Goal: Task Accomplishment & Management: Use online tool/utility

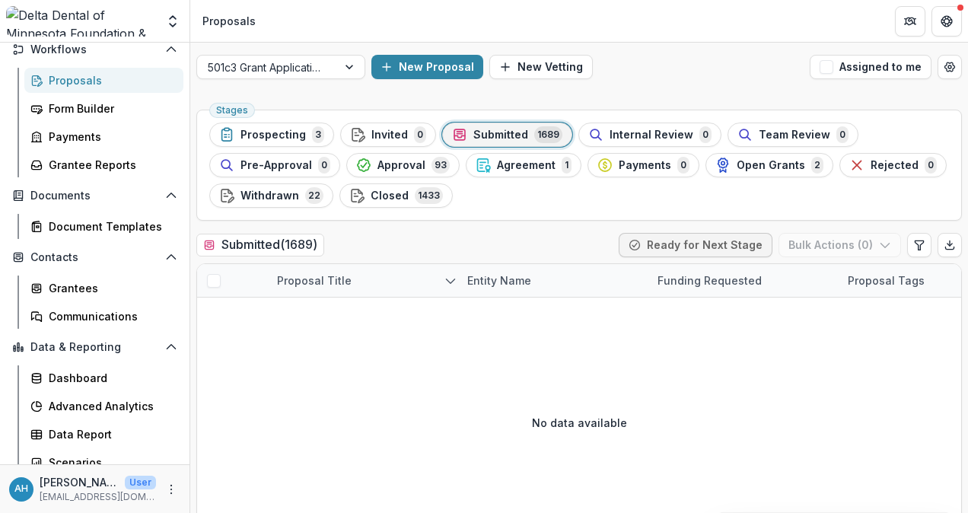
scroll to position [193, 0]
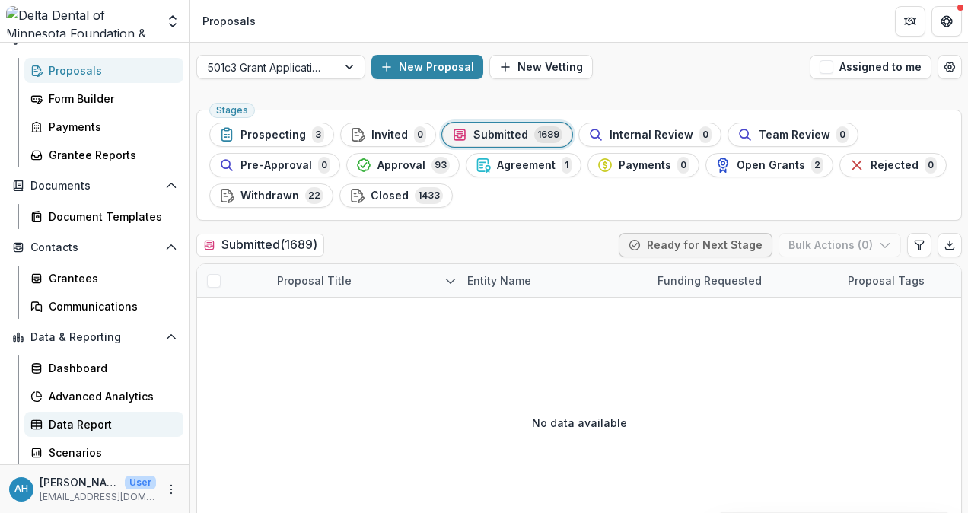
click at [70, 423] on div "Data Report" at bounding box center [110, 424] width 122 height 16
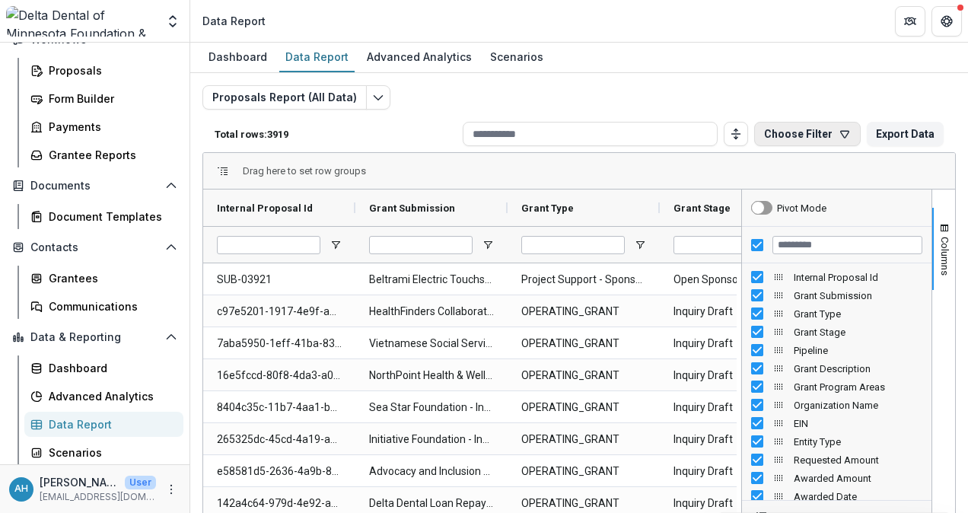
click at [823, 132] on button "Choose Filter" at bounding box center [807, 134] width 107 height 24
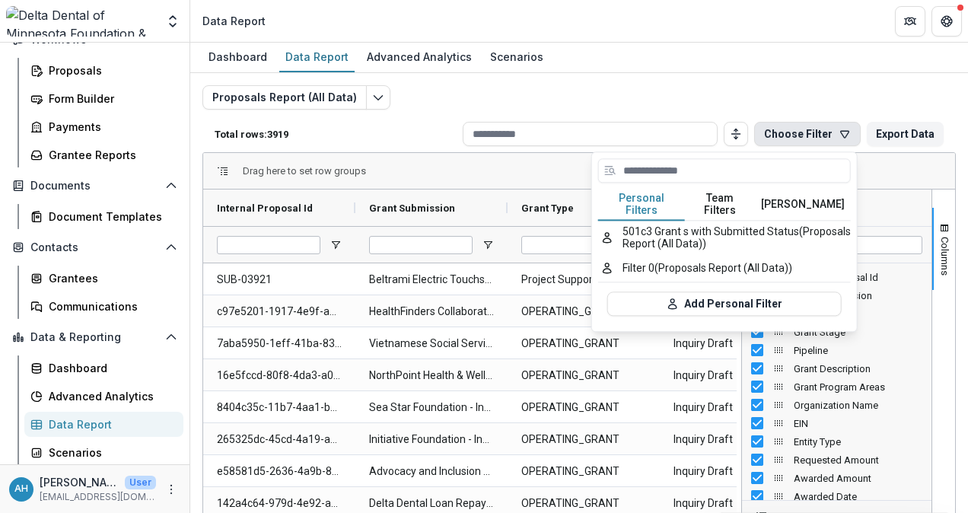
click at [717, 196] on button "Team Filters" at bounding box center [720, 205] width 70 height 32
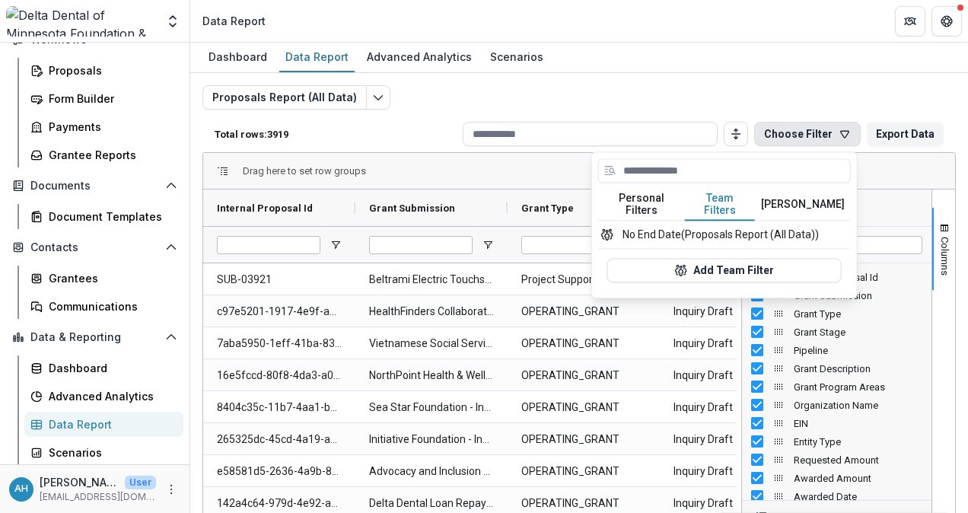
click at [717, 196] on button "Team Filters" at bounding box center [720, 205] width 70 height 32
click at [711, 225] on button "No End Date (Proposals Report (All Data))" at bounding box center [724, 234] width 253 height 27
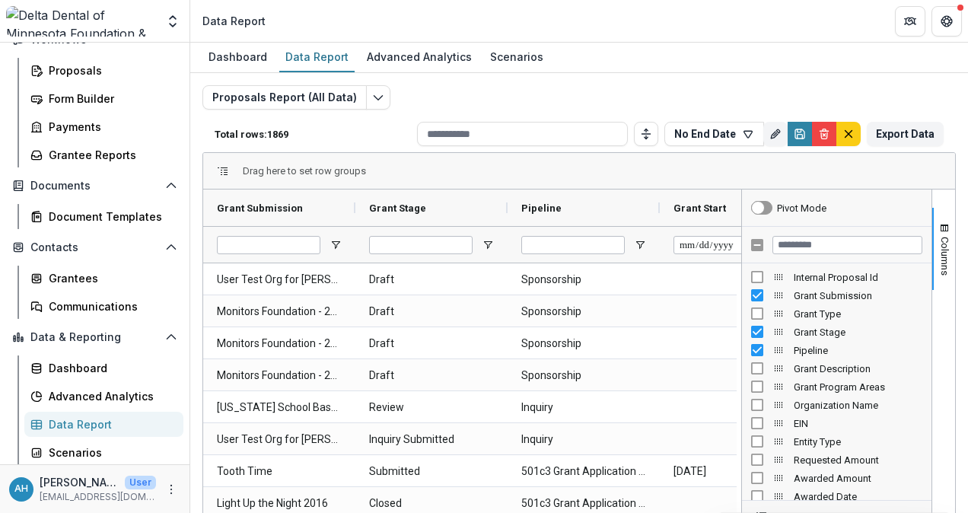
click at [698, 164] on div "Drag here to set row groups" at bounding box center [579, 171] width 752 height 37
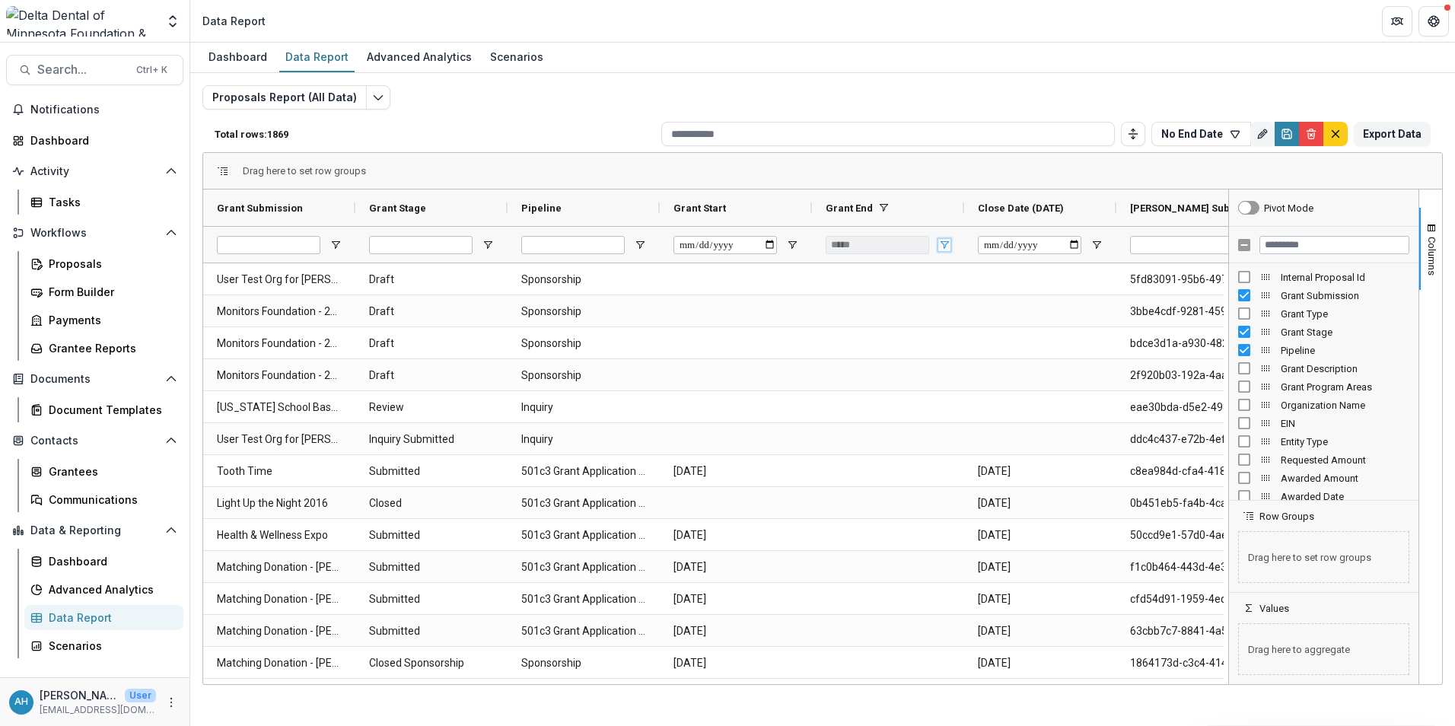
click at [943, 246] on span "Open Filter Menu" at bounding box center [944, 245] width 12 height 12
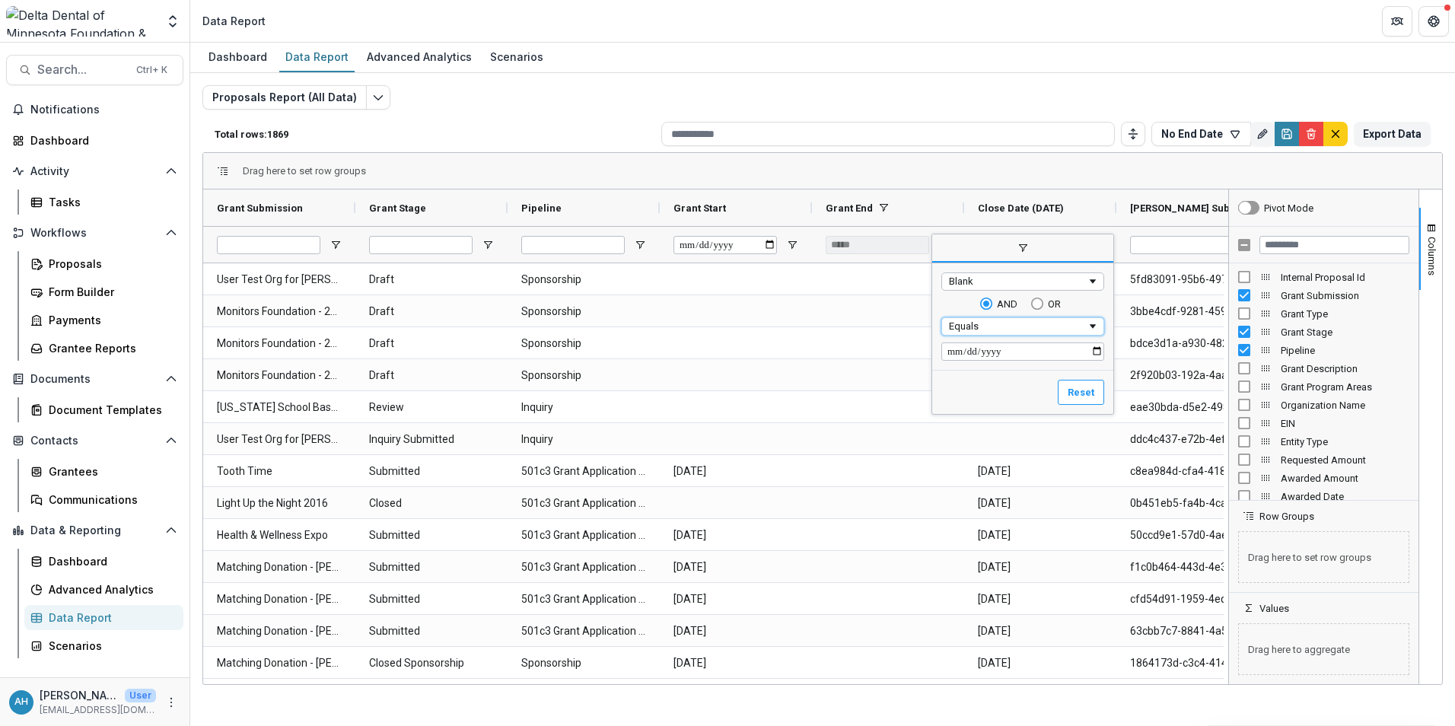
click at [967, 327] on div "Equals" at bounding box center [1018, 325] width 138 height 11
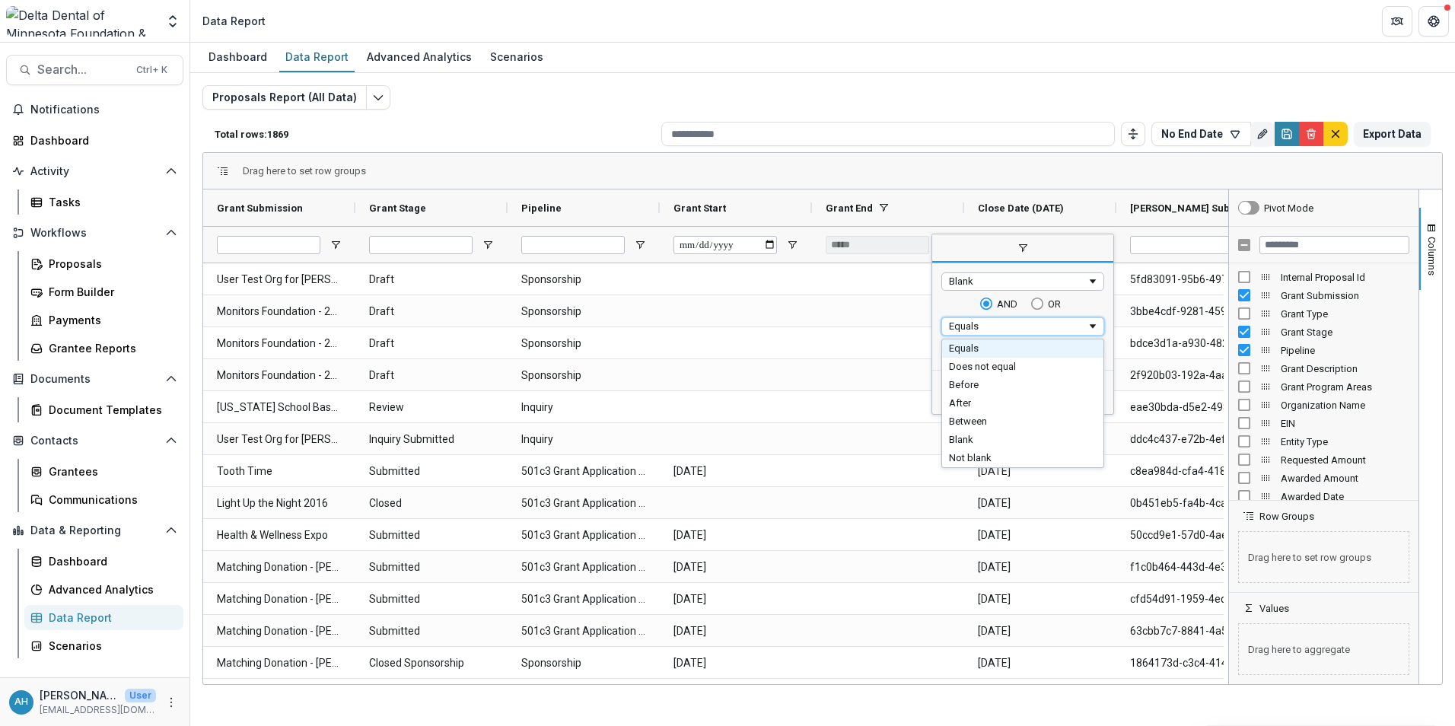
click at [967, 280] on span "Filtering operator" at bounding box center [1092, 281] width 12 height 12
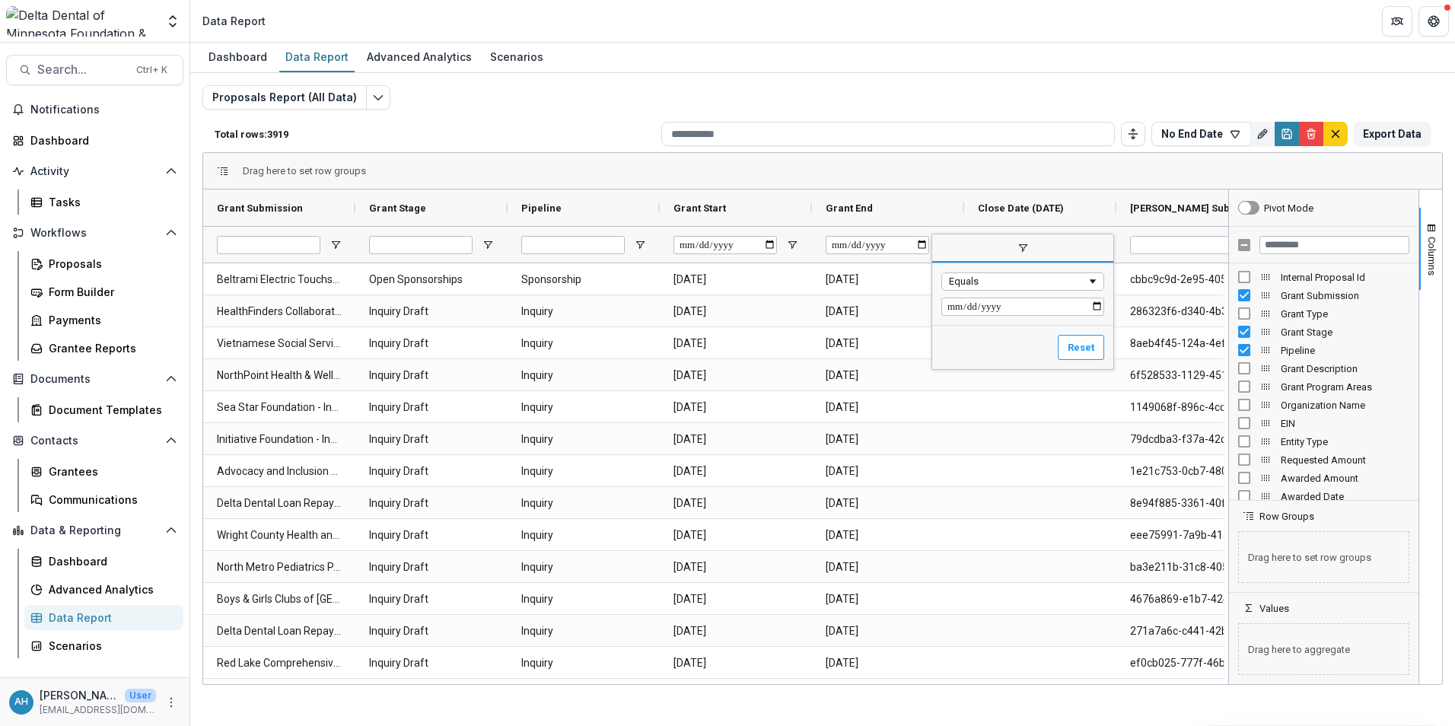
click at [908, 162] on div "Drag here to set row groups" at bounding box center [822, 171] width 1239 height 37
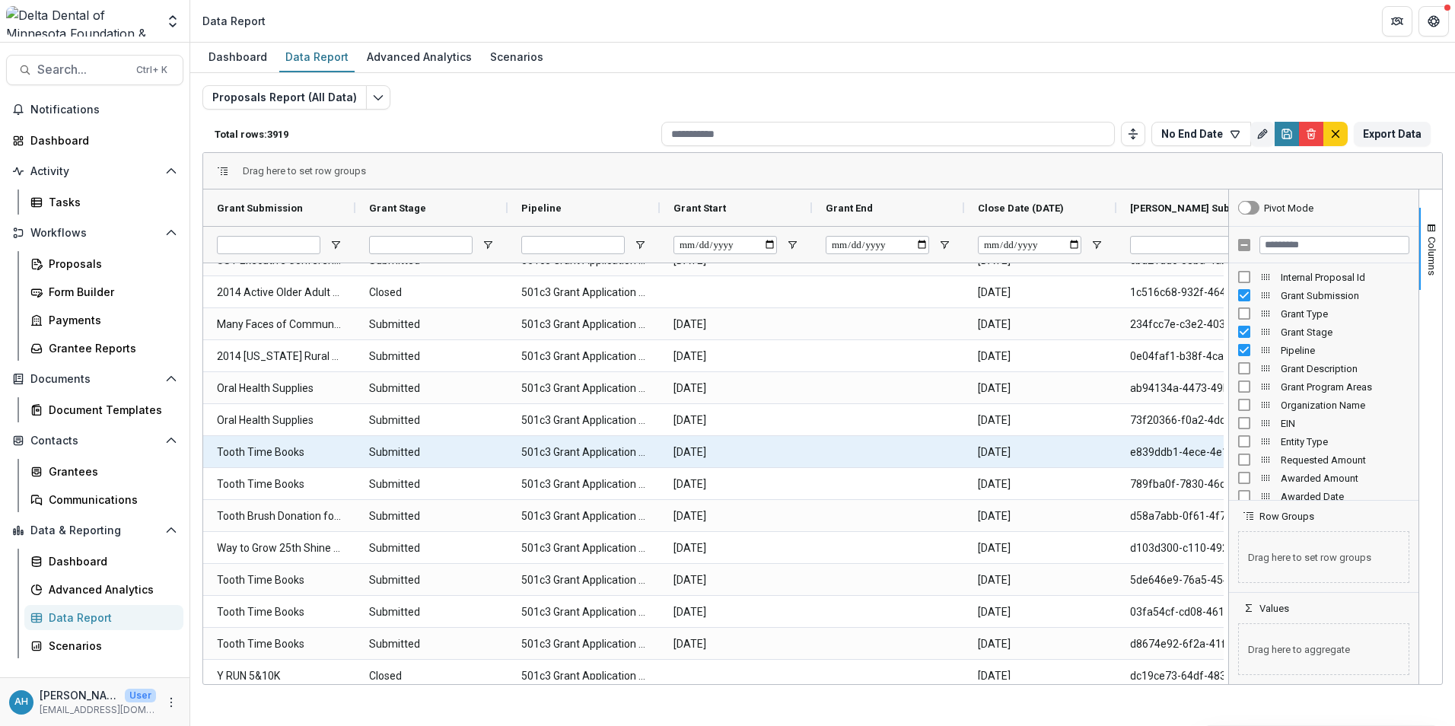
scroll to position [40626, 0]
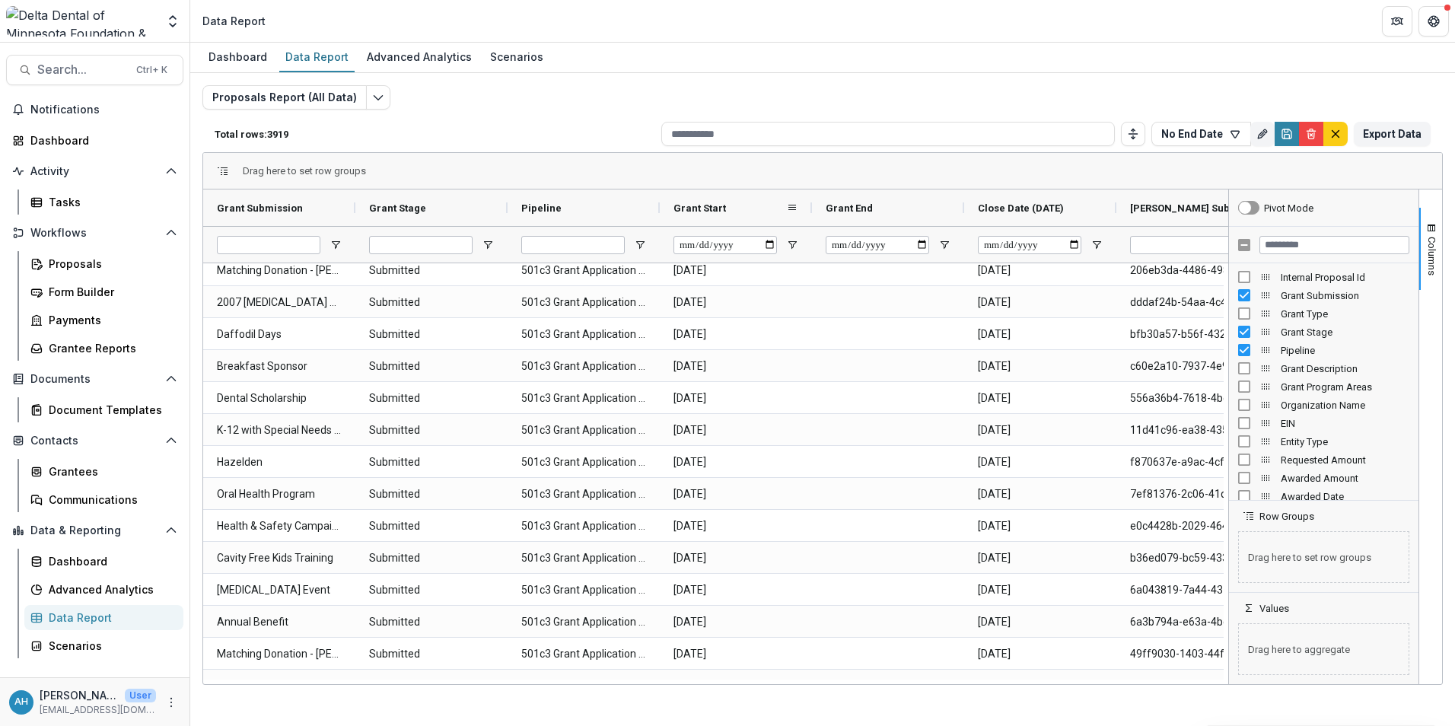
click at [717, 208] on span "Grant Start" at bounding box center [699, 207] width 52 height 11
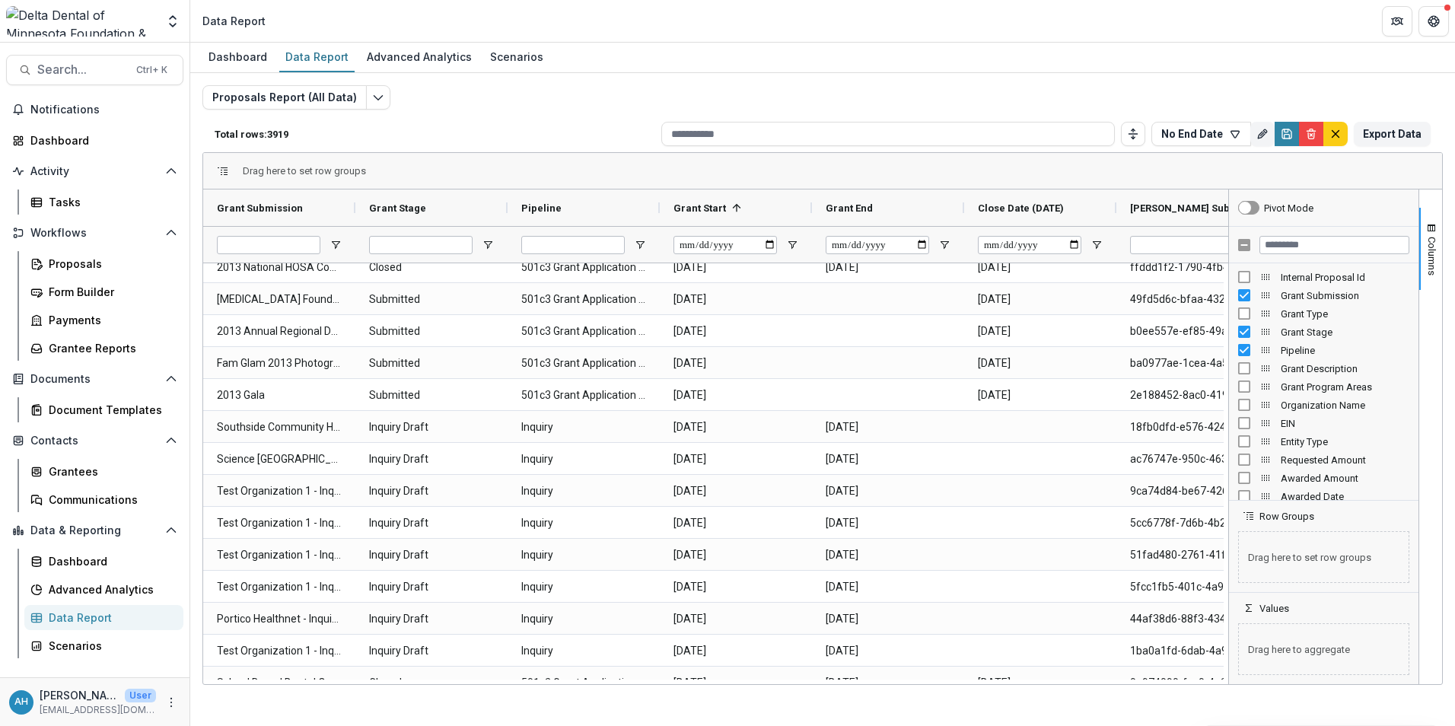
click at [967, 176] on div "Drag here to set row groups" at bounding box center [822, 171] width 1239 height 37
click at [967, 238] on span "Columns" at bounding box center [1431, 256] width 11 height 39
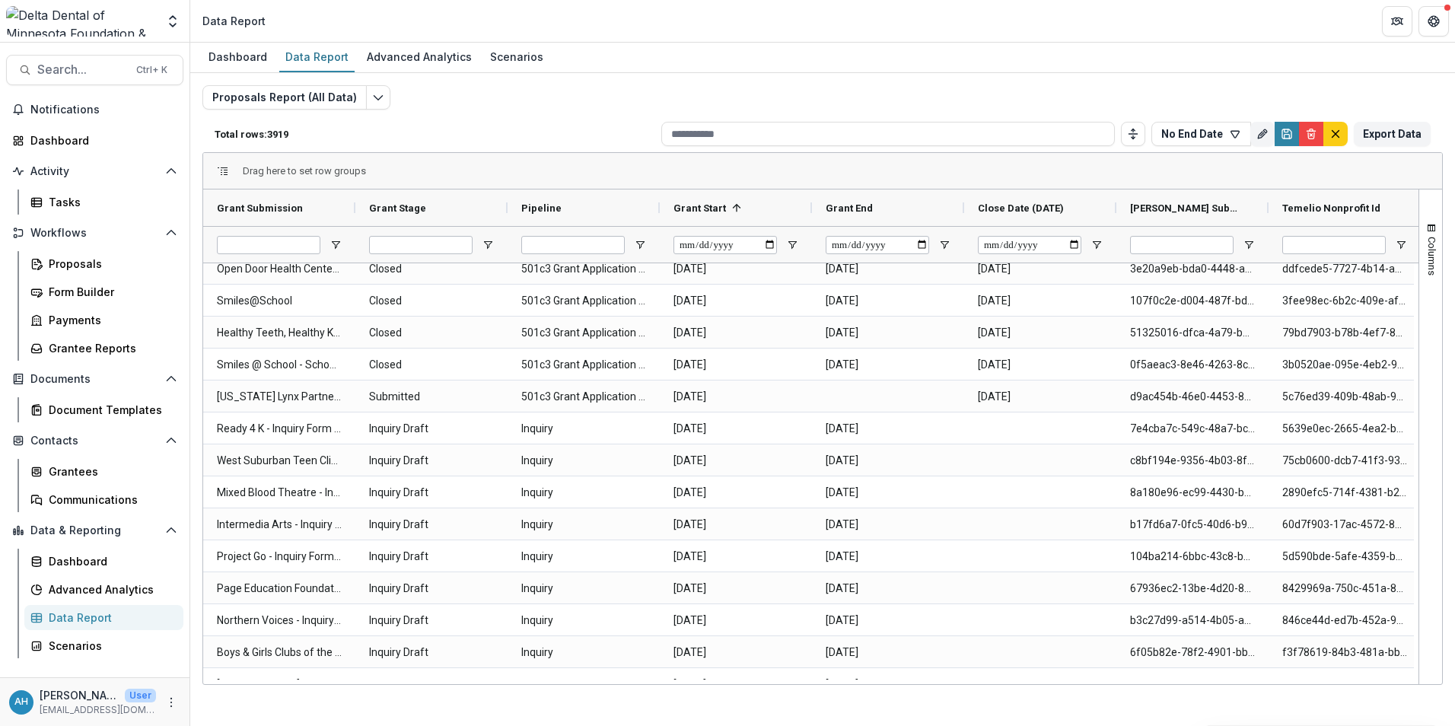
click at [967, 378] on div "Columns Pivot Mode Internal Proposal Id Row Groups Drag here to set row groups …" at bounding box center [1430, 436] width 24 height 495
drag, startPoint x: 1418, startPoint y: 378, endPoint x: 1425, endPoint y: 342, distance: 37.2
click at [967, 340] on div "Columns Pivot Mode Internal Proposal Id Row Groups Drag here to set row groups …" at bounding box center [1430, 436] width 24 height 495
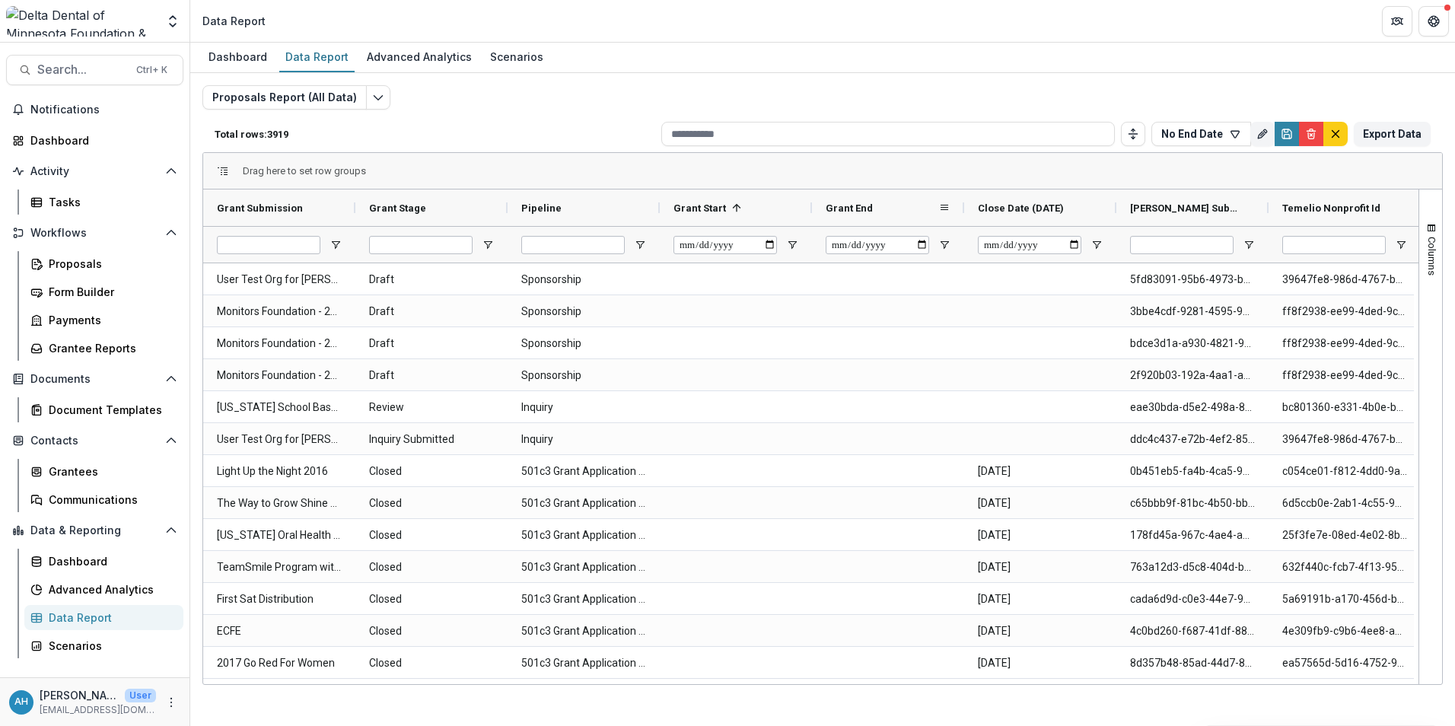
click at [860, 206] on span "Grant End" at bounding box center [848, 207] width 47 height 11
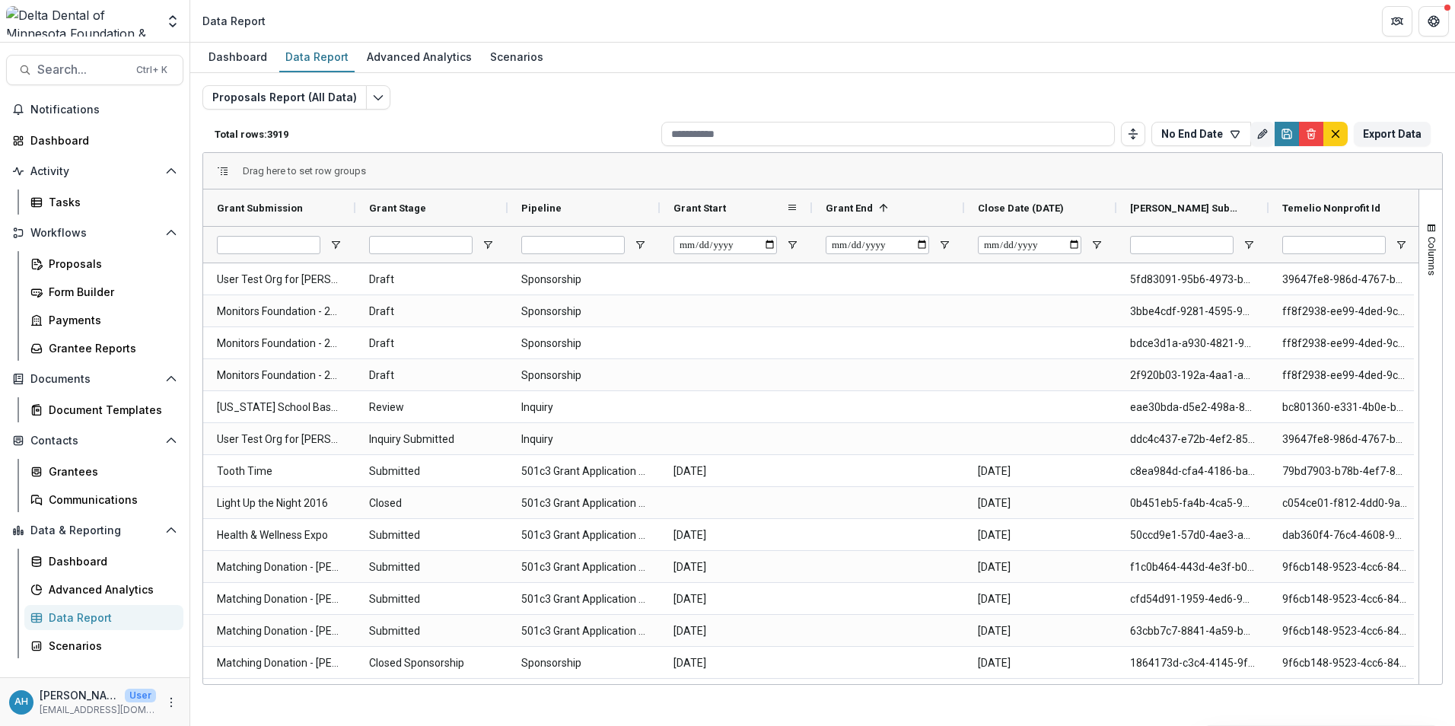
click at [706, 206] on span "Grant Start" at bounding box center [699, 207] width 52 height 11
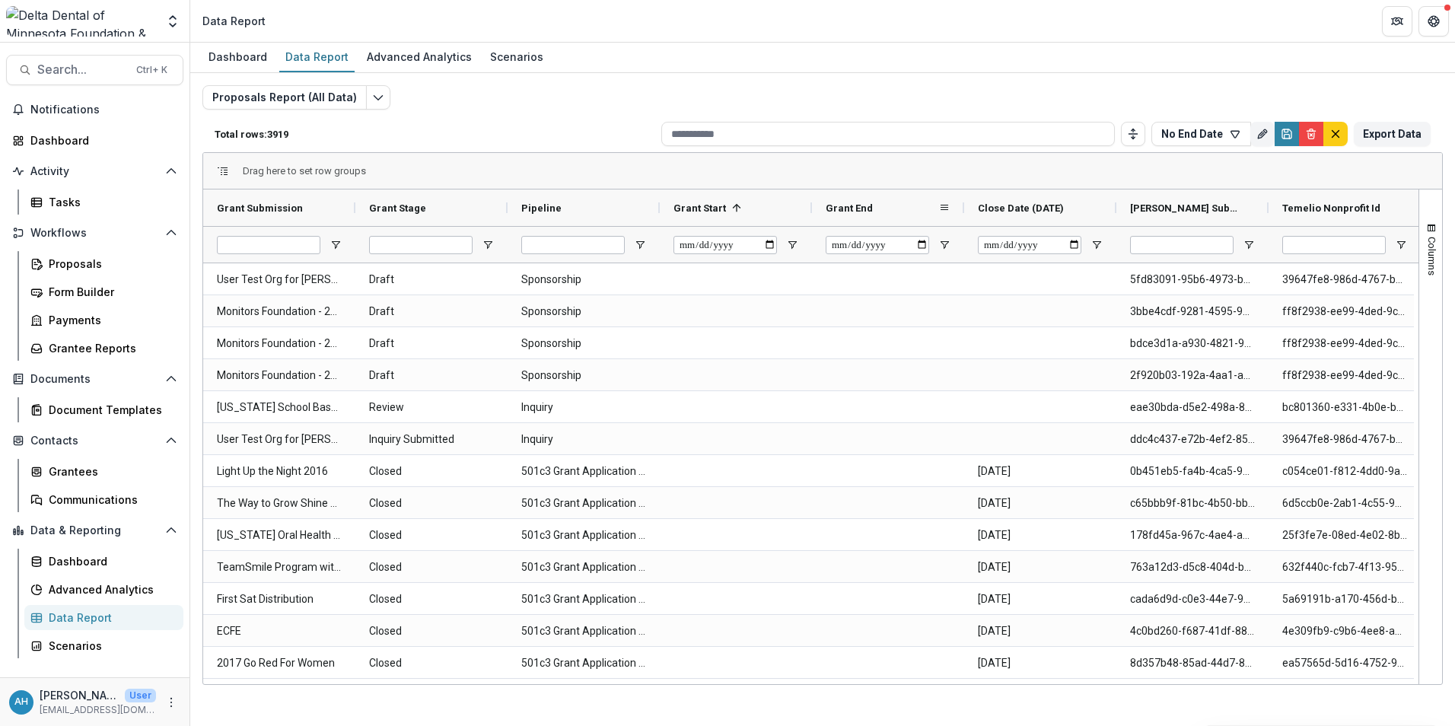
click at [885, 203] on div "Grant End" at bounding box center [881, 207] width 113 height 29
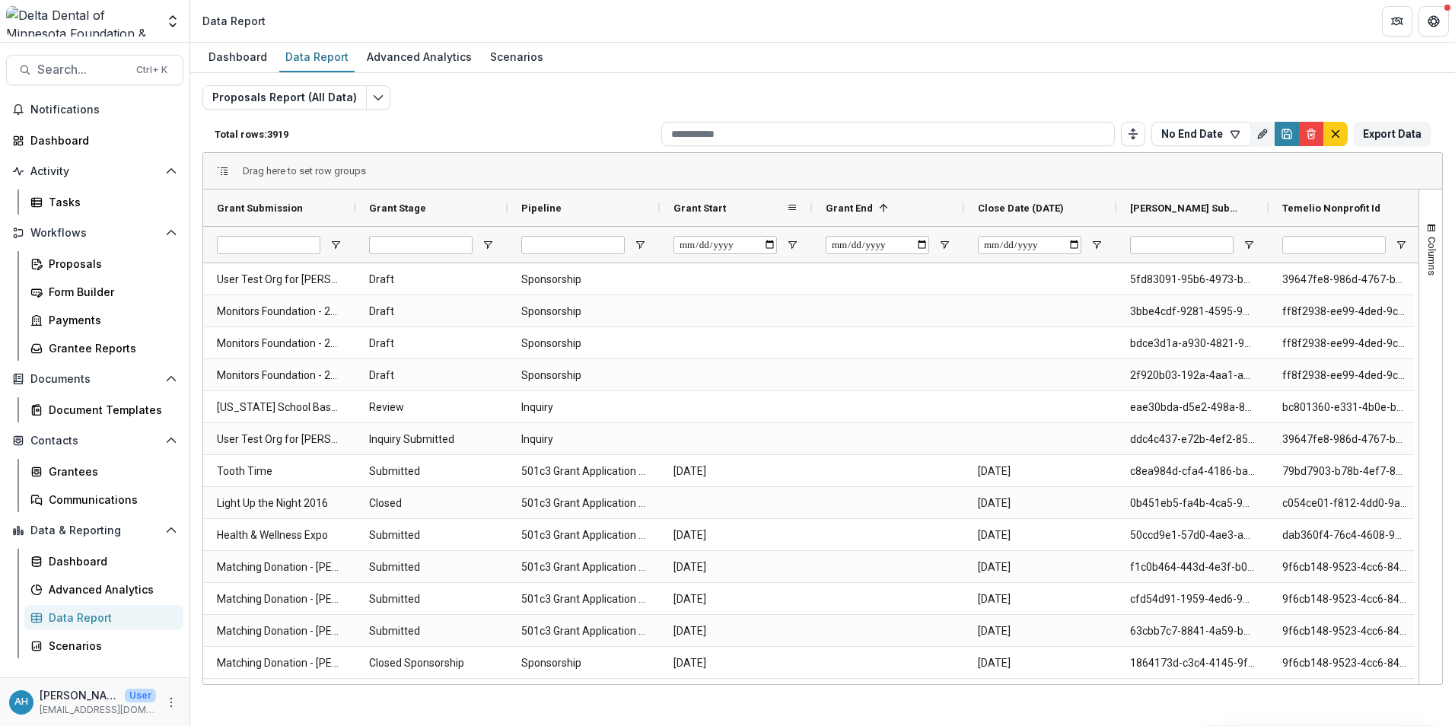
click at [732, 207] on div "Grant Start" at bounding box center [729, 207] width 113 height 29
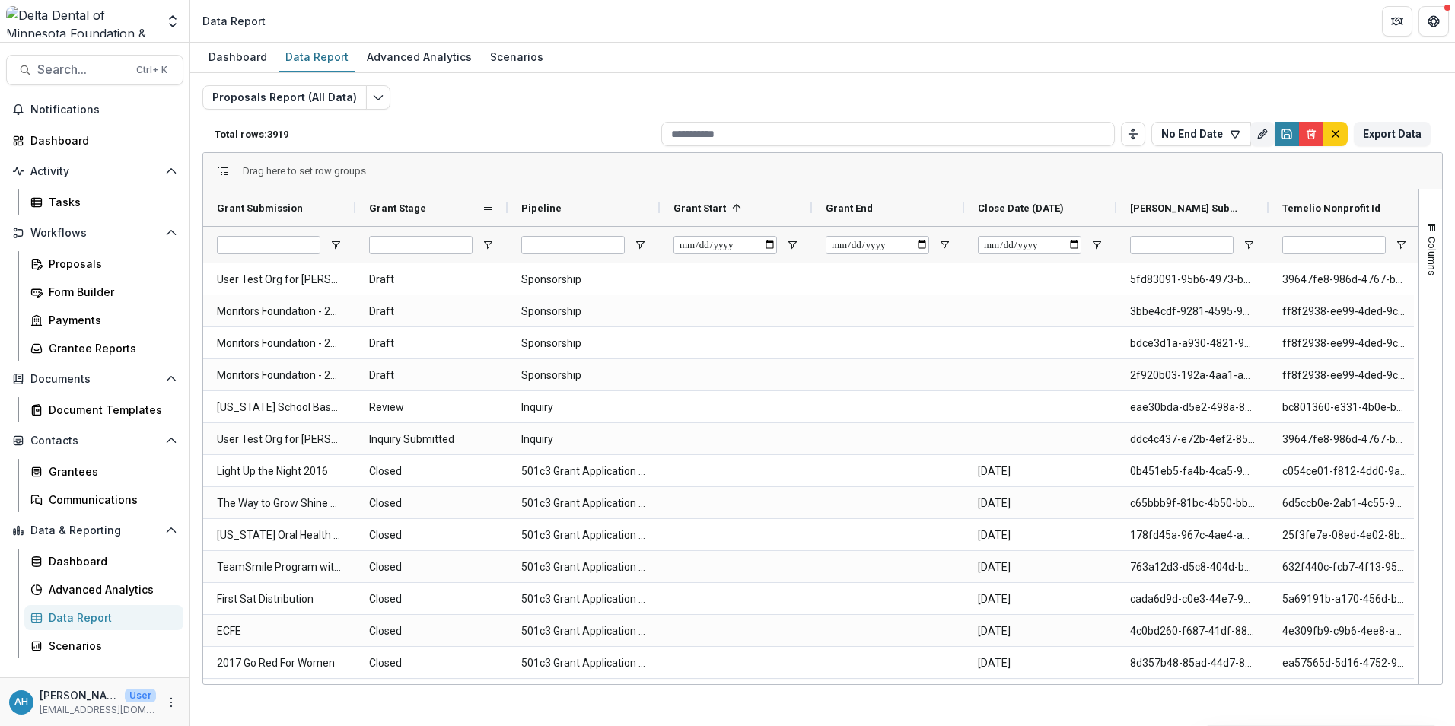
click at [402, 205] on span "Grant Stage" at bounding box center [397, 207] width 57 height 11
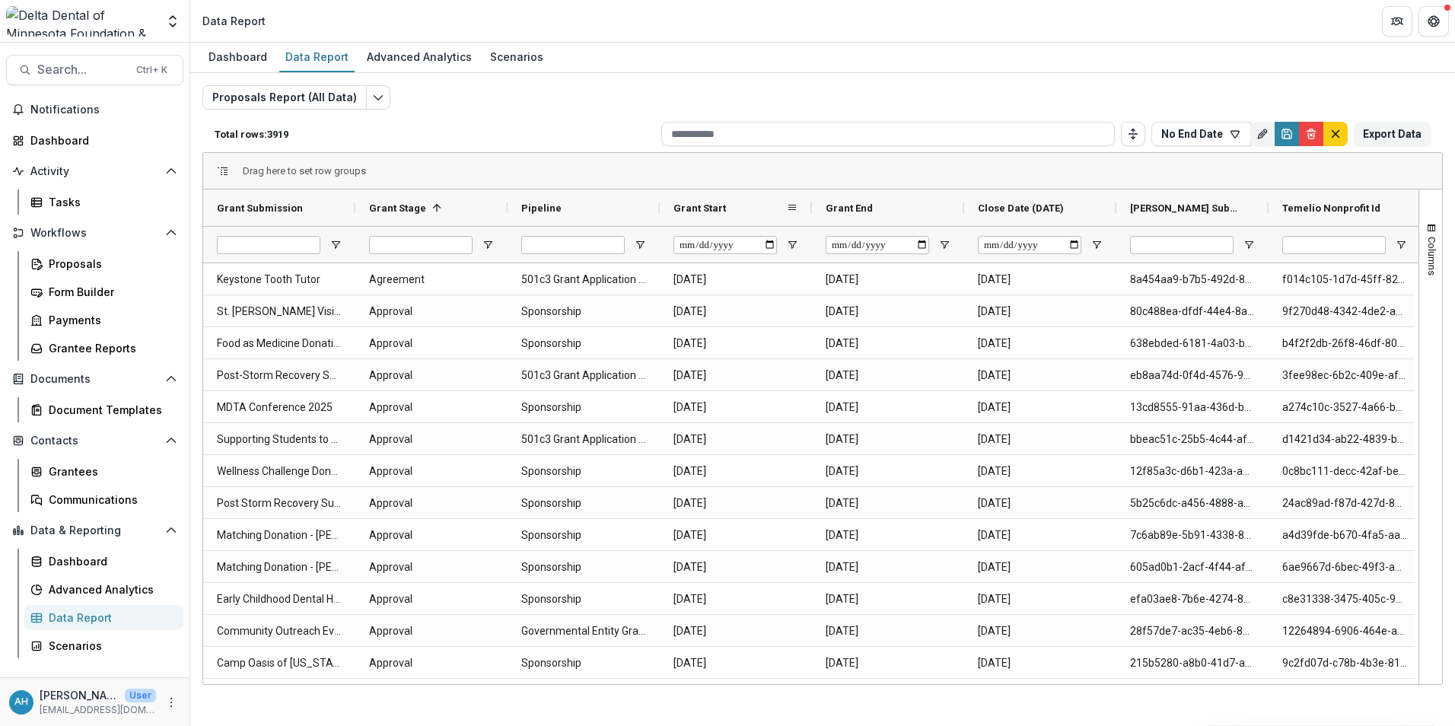
click at [709, 208] on span "Grant Start" at bounding box center [699, 207] width 52 height 11
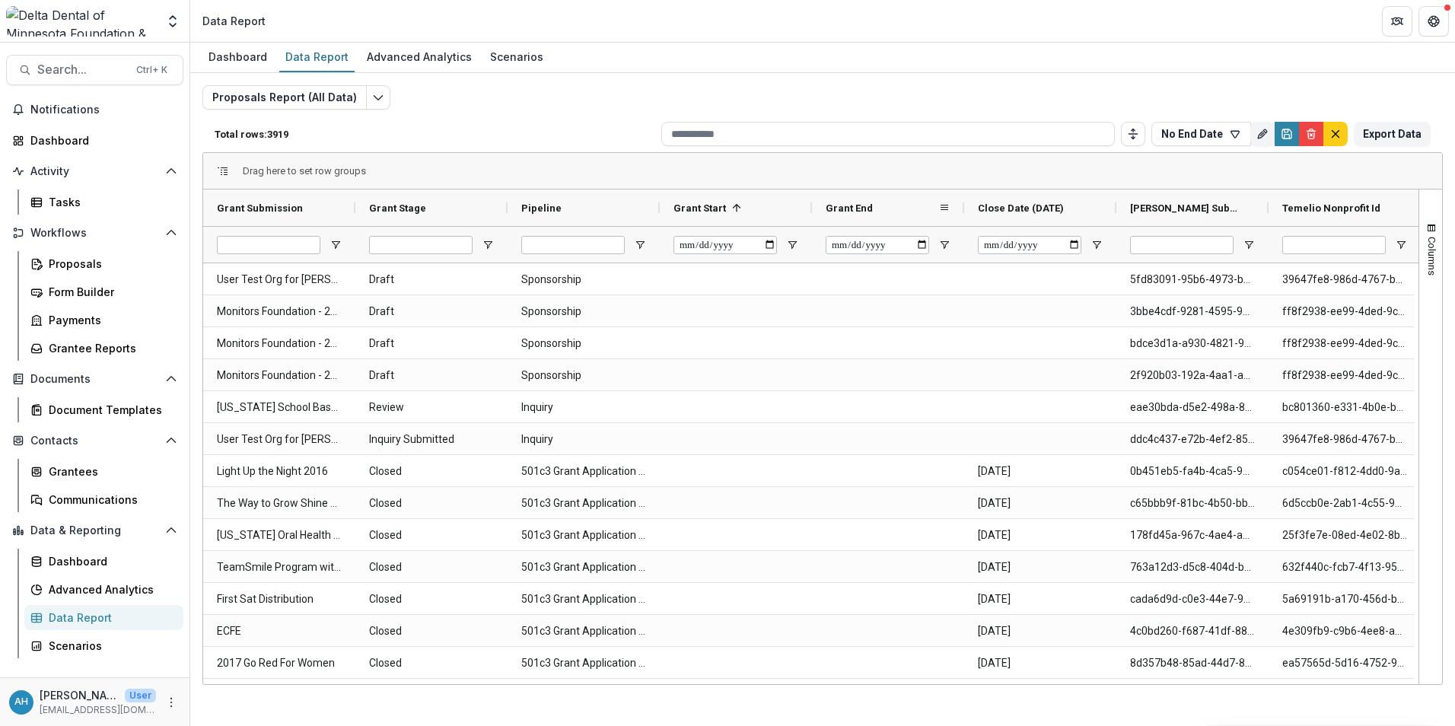
click at [858, 206] on span "Grant End" at bounding box center [848, 207] width 47 height 11
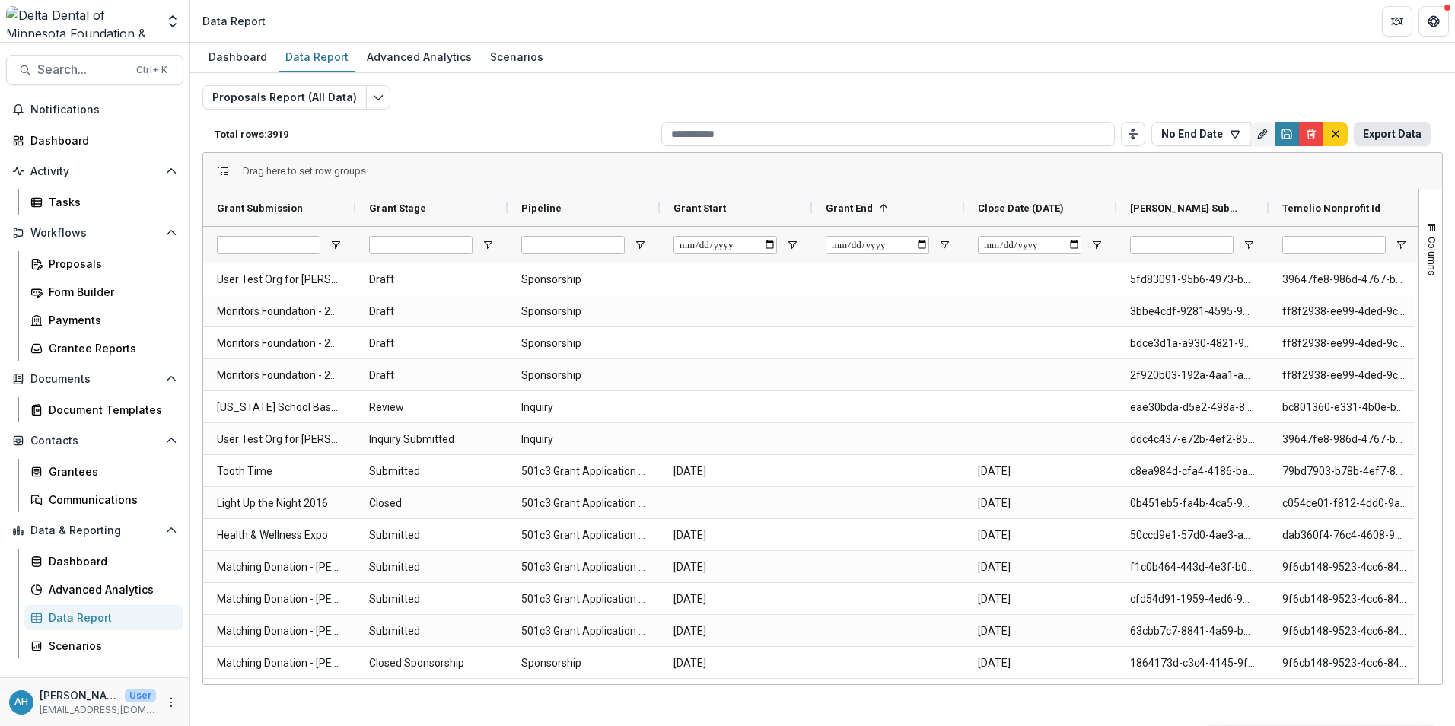
click at [967, 135] on button "Export Data" at bounding box center [1391, 134] width 77 height 24
click at [924, 161] on div "Drag here to set row groups" at bounding box center [822, 171] width 1239 height 37
click at [926, 161] on div "Drag here to set row groups" at bounding box center [822, 171] width 1239 height 37
click at [967, 134] on icon "default" at bounding box center [1335, 134] width 12 height 12
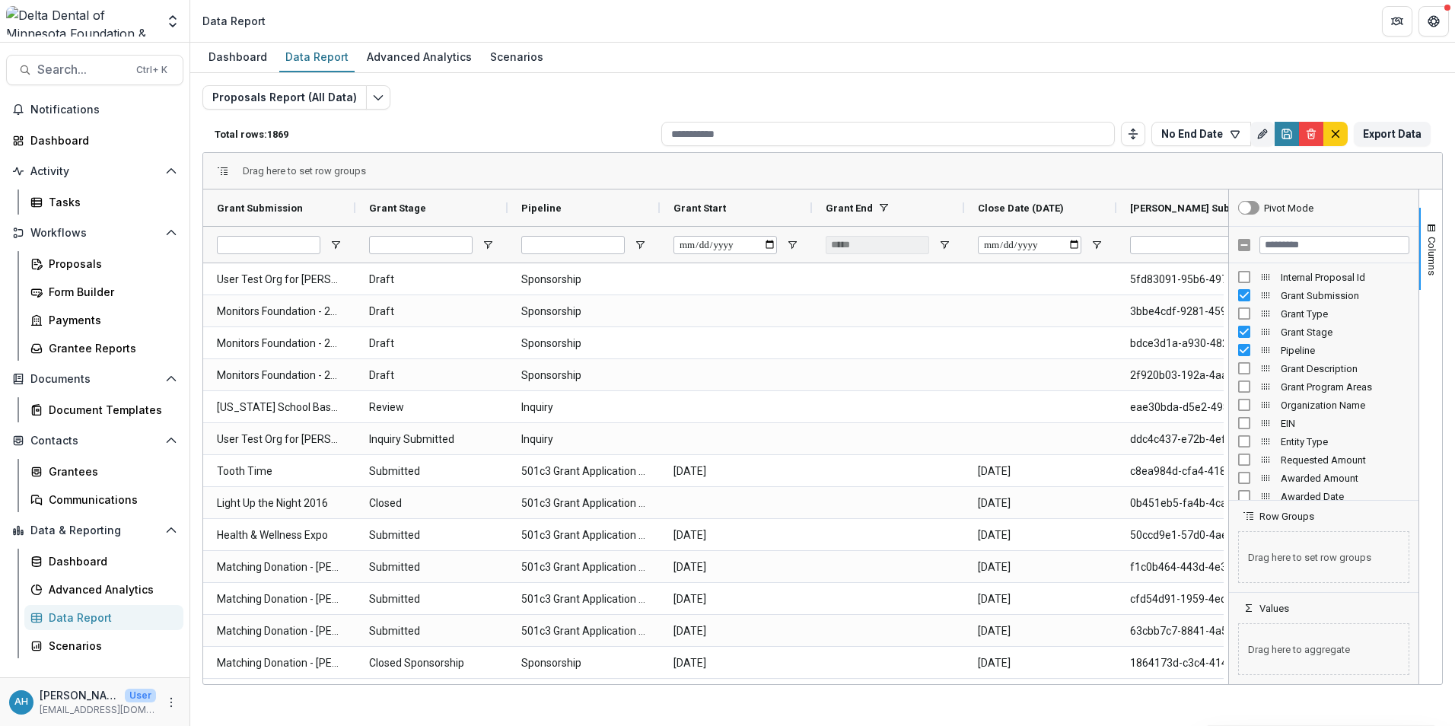
drag, startPoint x: 446, startPoint y: 100, endPoint x: 396, endPoint y: 96, distance: 50.4
click at [446, 100] on div "Proposals Report (All Data) Total rows: 1869 No End Date Personal Filters Team …" at bounding box center [822, 366] width 1240 height 563
click at [310, 56] on div "Data Report" at bounding box center [316, 57] width 75 height 22
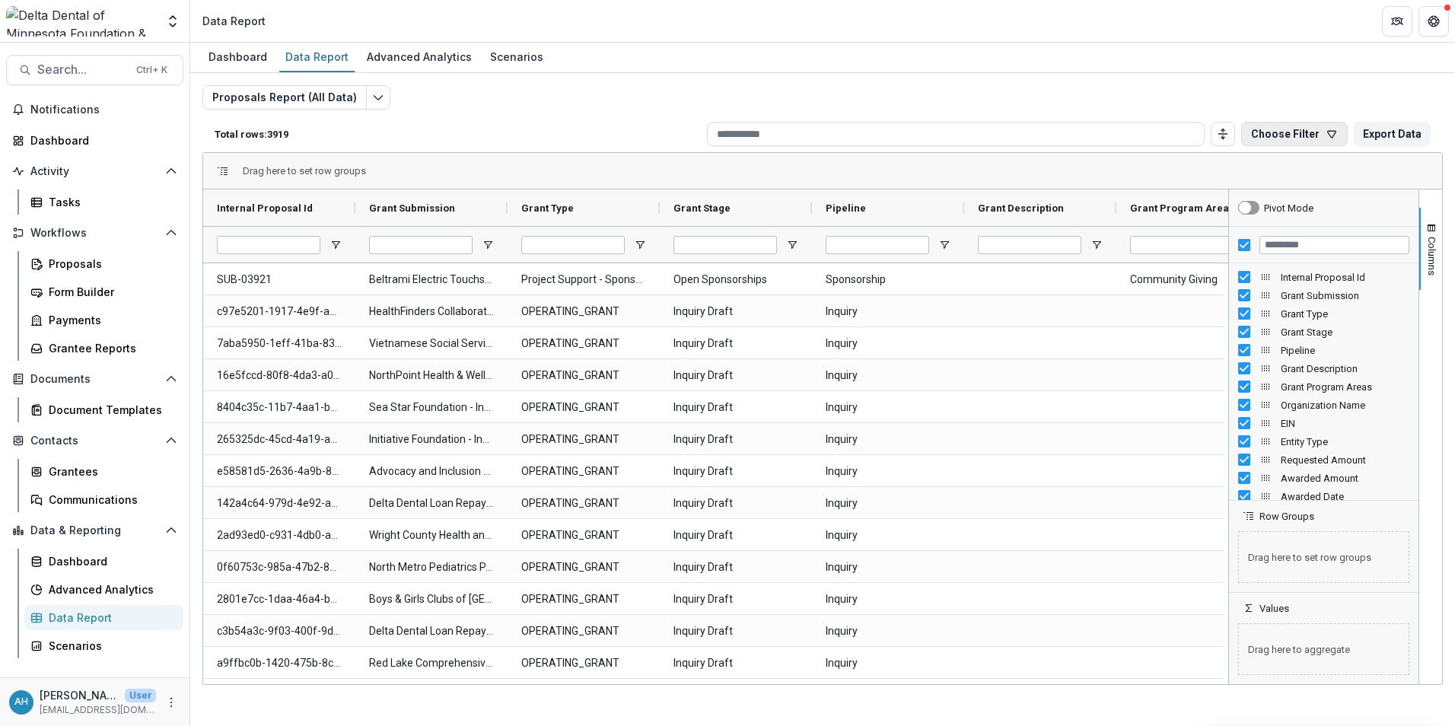
click at [967, 132] on button "Choose Filter" at bounding box center [1294, 134] width 107 height 24
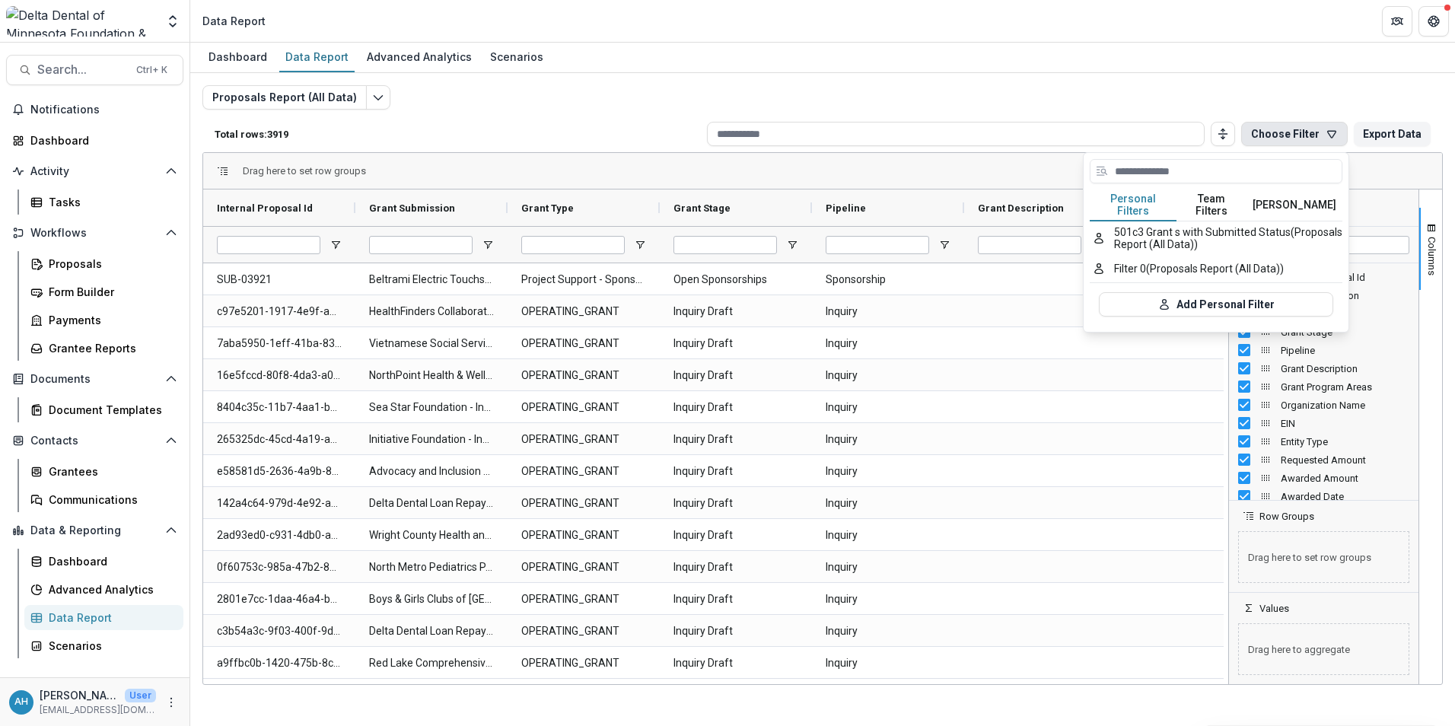
click at [967, 199] on button "Team Filters" at bounding box center [1211, 205] width 70 height 32
click at [967, 59] on div "Dashboard Data Report Advanced Analytics Scenarios" at bounding box center [822, 58] width 1264 height 30
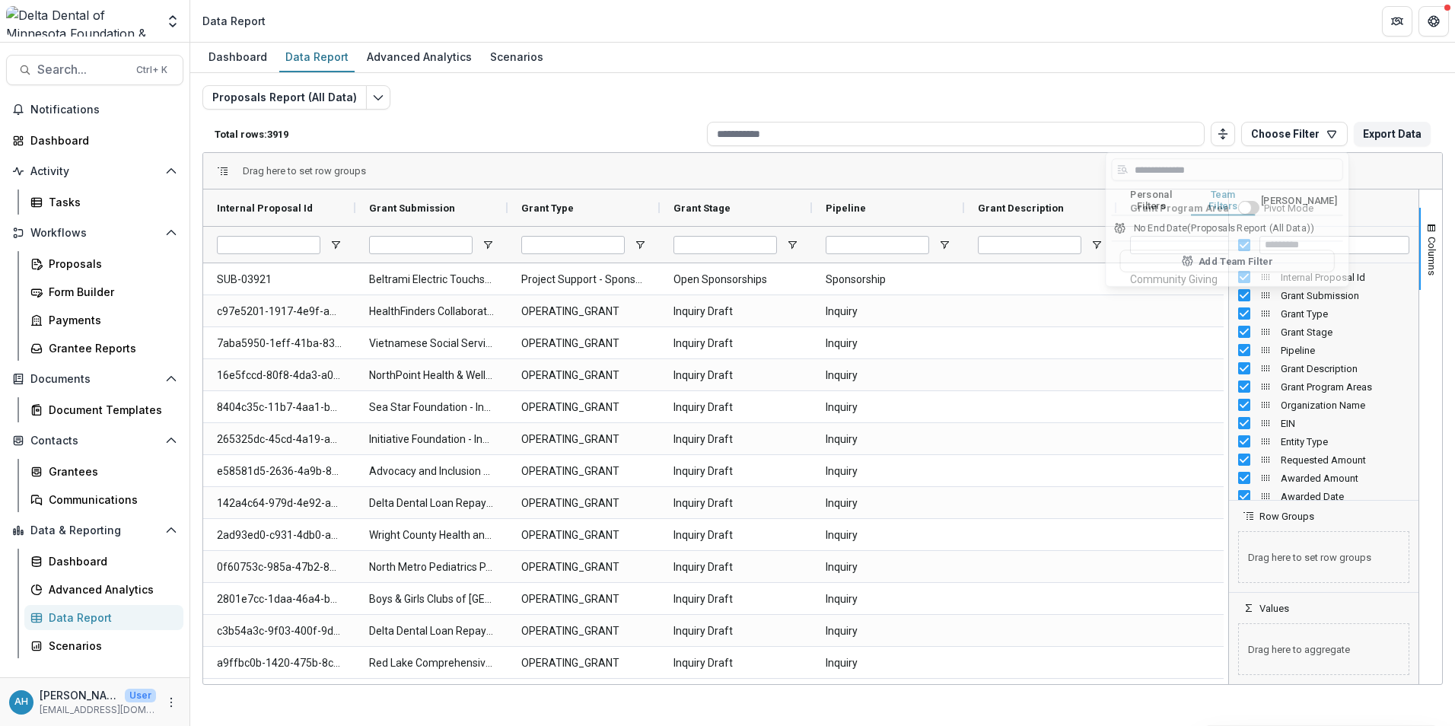
click at [967, 59] on div "Dashboard Data Report Advanced Analytics Scenarios" at bounding box center [822, 58] width 1264 height 30
